Goal: Find contact information: Find contact information

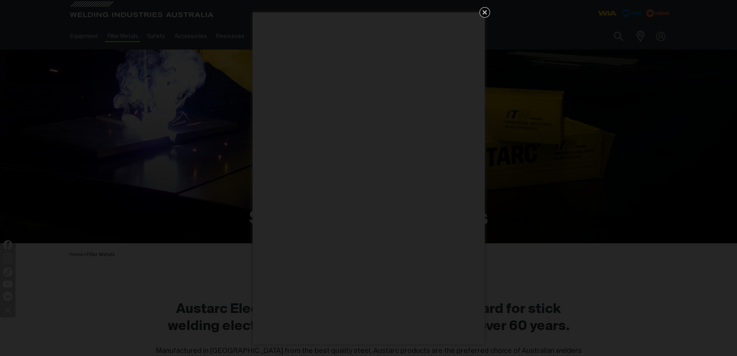
click at [483, 15] on icon "Get 5 WIA Welding Guides Free!" at bounding box center [484, 12] width 9 height 9
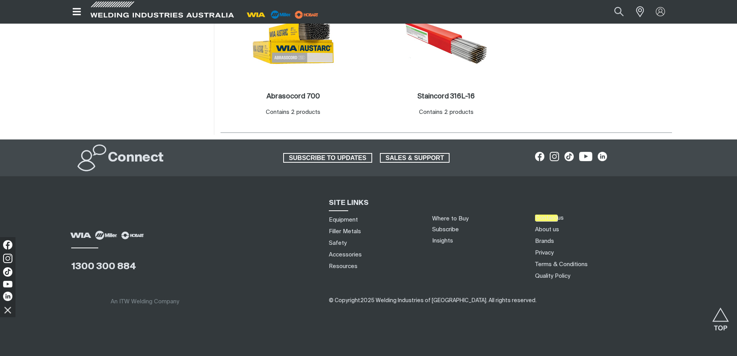
scroll to position [730, 0]
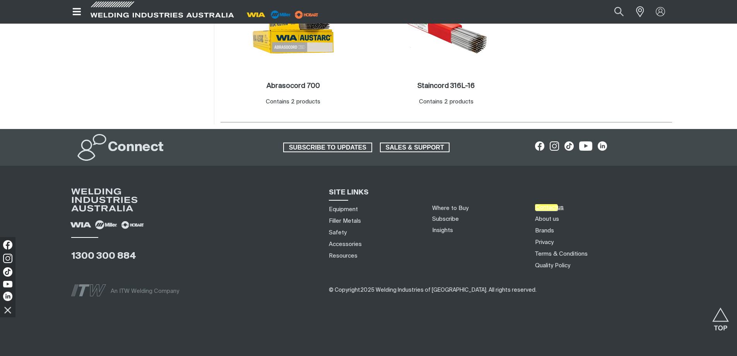
click at [542, 205] on em "Contact" at bounding box center [546, 207] width 22 height 7
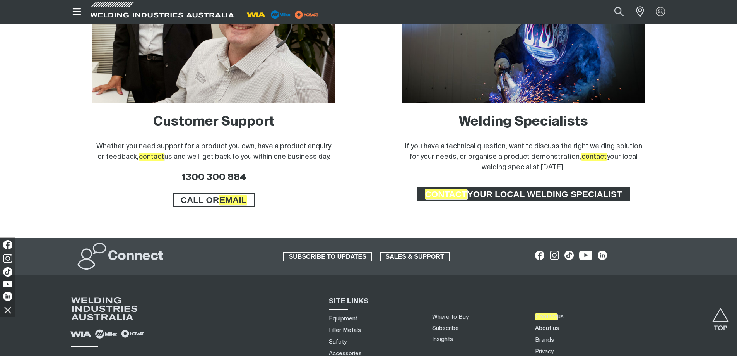
scroll to position [580, 0]
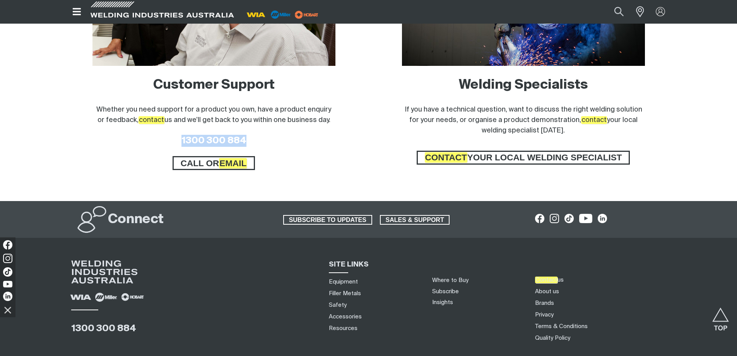
drag, startPoint x: 183, startPoint y: 138, endPoint x: 260, endPoint y: 143, distance: 77.1
click at [260, 143] on h3 "1300 300 884" at bounding box center [213, 141] width 243 height 12
copy link "1300 300 884"
drag, startPoint x: 205, startPoint y: 163, endPoint x: 548, endPoint y: 257, distance: 355.3
click at [645, 274] on li "Contact us" at bounding box center [606, 280] width 148 height 12
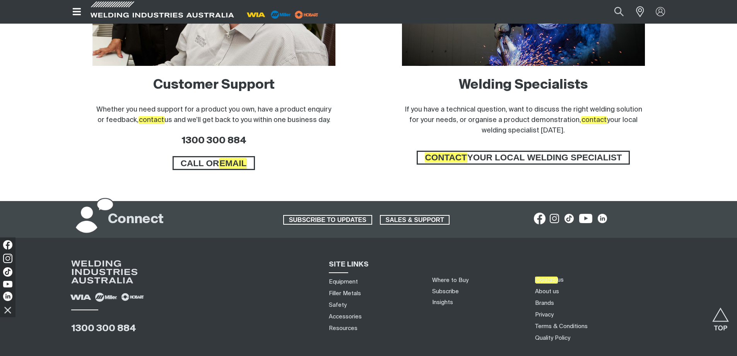
click at [537, 218] on img at bounding box center [540, 218] width 12 height 12
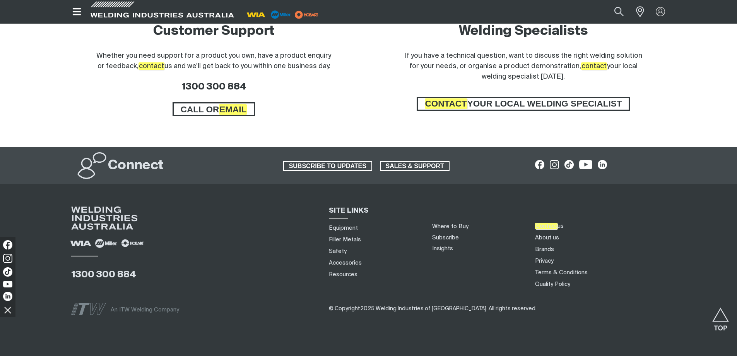
scroll to position [653, 0]
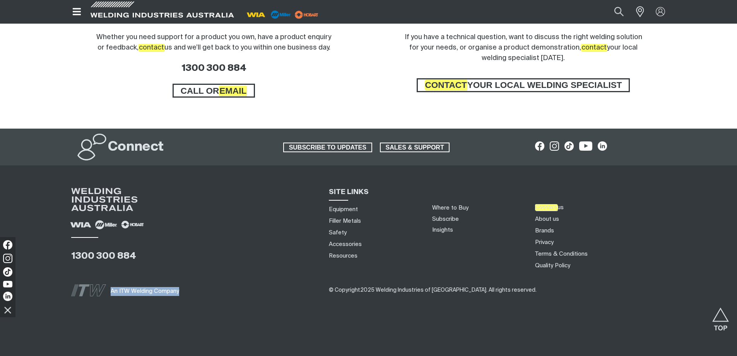
drag, startPoint x: 191, startPoint y: 289, endPoint x: 111, endPoint y: 296, distance: 80.1
click at [111, 296] on div "An ITW Welding Company" at bounding box center [194, 290] width 246 height 30
click at [394, 308] on div "An ITW Welding Company ​​​​​​​​​​​​​​​​​​ © Copyright 2025 Welding Industries o…" at bounding box center [374, 290] width 619 height 38
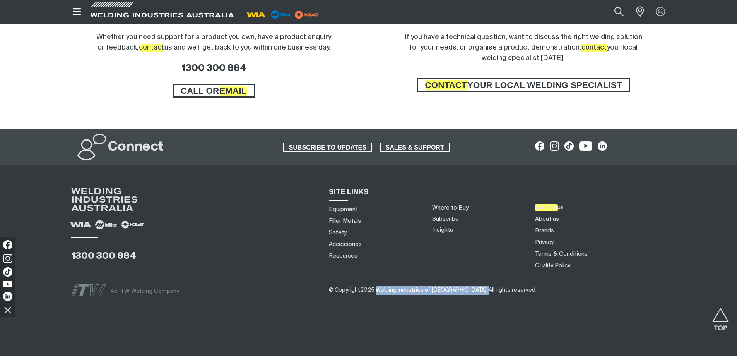
drag, startPoint x: 376, startPoint y: 287, endPoint x: 453, endPoint y: 292, distance: 77.2
click at [453, 292] on span "​​​​​​​​​​​​​​​​​​ © Copyright 2025 Welding Industries of Australia . All right…" at bounding box center [433, 290] width 208 height 6
copy span "Welding Industries of Australia ."
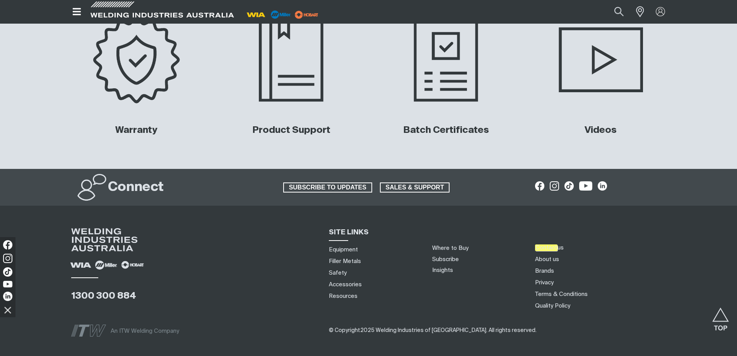
scroll to position [3676, 0]
